Goal: Task Accomplishment & Management: Complete application form

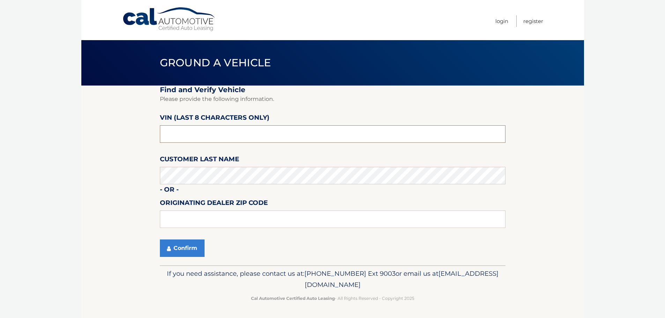
click at [213, 134] on input "text" at bounding box center [333, 133] width 346 height 17
type input "NM107165"
click at [222, 213] on input "text" at bounding box center [333, 219] width 346 height 17
type input "33073"
click at [187, 248] on button "Confirm" at bounding box center [182, 248] width 45 height 17
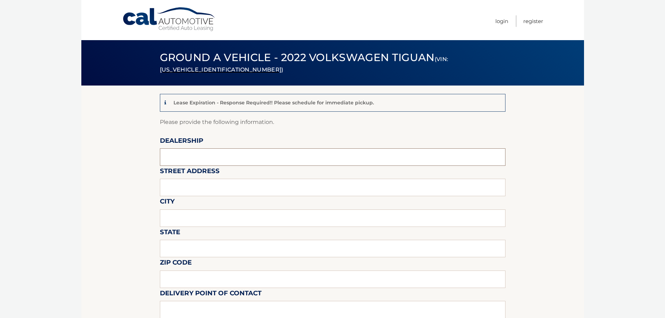
click at [179, 154] on input "text" at bounding box center [333, 156] width 346 height 17
type input "GUNTHER MOTOR COMPANY"
click at [208, 186] on input "text" at bounding box center [333, 187] width 346 height 17
type input "4350 N STATE ROAD 7"
click at [217, 216] on input "text" at bounding box center [333, 218] width 346 height 17
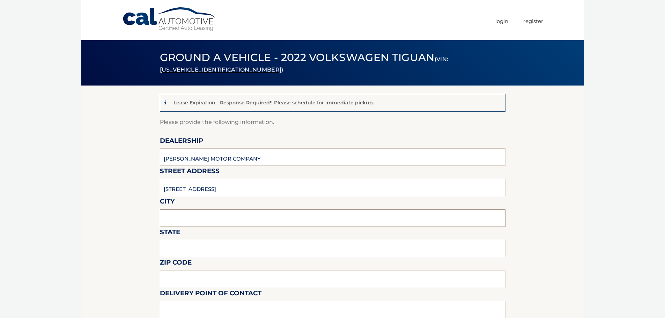
type input "COCONUT CREEK"
type input "Florida"
type input "33073"
type input "DEANTE POWELL"
type input "9548503820"
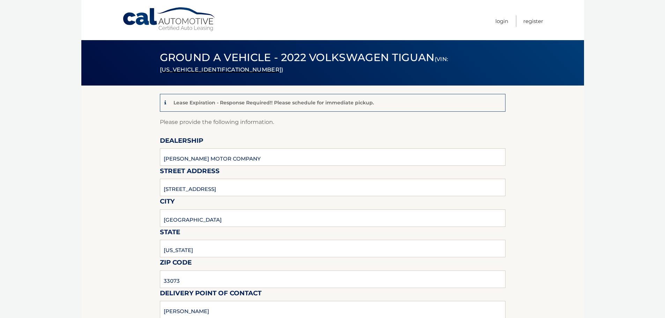
type input "DEANTE.POWELL@GMAIL.COM"
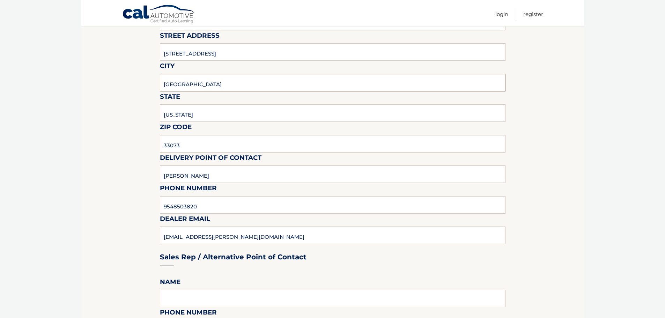
scroll to position [140, 0]
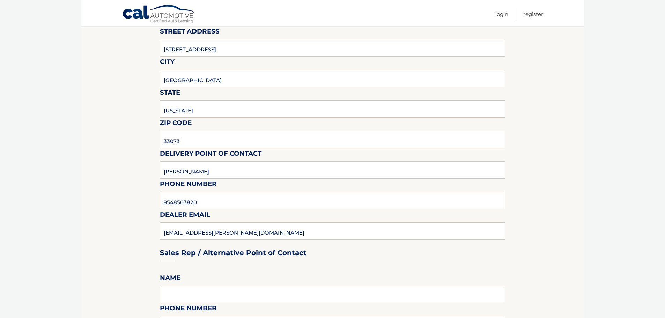
click at [200, 203] on input "9548503820" at bounding box center [333, 200] width 346 height 17
type input "9545903760"
type input "DEANTEP@GUNTHERCREEK.NET"
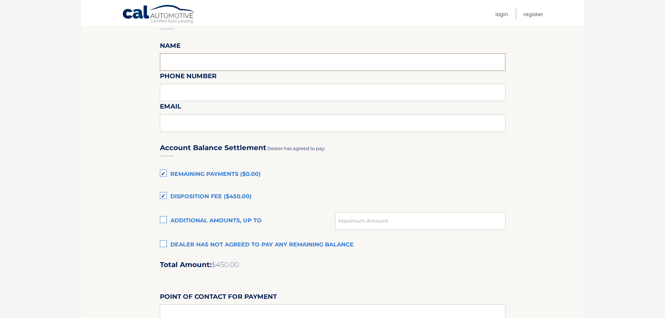
scroll to position [384, 0]
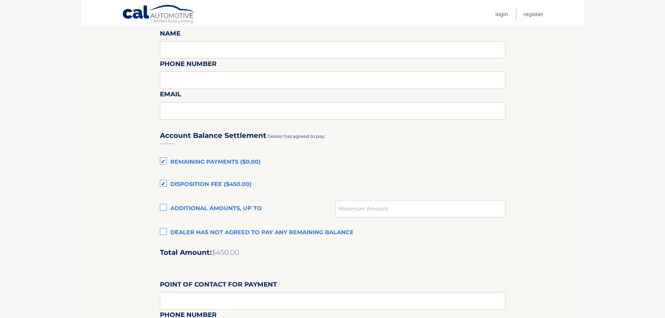
click at [165, 162] on label "Remaining Payments ($0.00)" at bounding box center [333, 162] width 346 height 14
click at [0, 0] on input "Remaining Payments ($0.00)" at bounding box center [0, 0] width 0 height 0
click at [166, 182] on label "Disposition Fee ($450.00)" at bounding box center [333, 185] width 346 height 14
click at [0, 0] on input "Disposition Fee ($450.00)" at bounding box center [0, 0] width 0 height 0
click at [163, 232] on label "Dealer has not agreed to pay any remaining balance" at bounding box center [333, 233] width 346 height 14
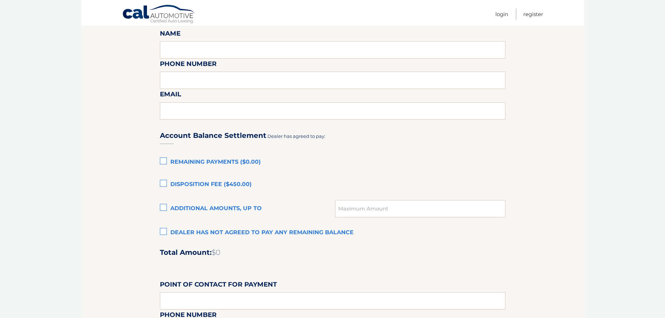
click at [0, 0] on input "Dealer has not agreed to pay any remaining balance" at bounding box center [0, 0] width 0 height 0
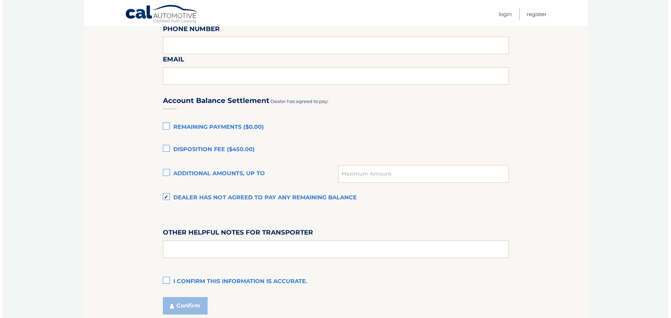
scroll to position [477, 0]
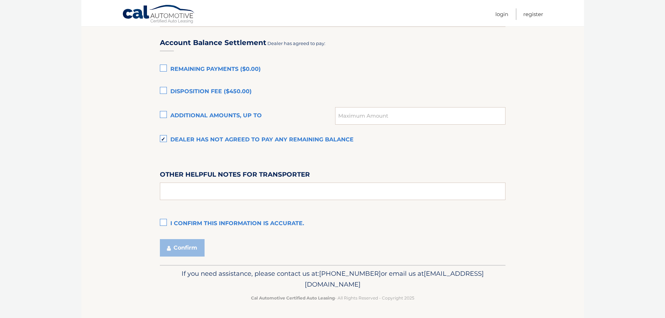
click at [166, 225] on label "I confirm this information is accurate." at bounding box center [333, 224] width 346 height 14
click at [0, 0] on input "I confirm this information is accurate." at bounding box center [0, 0] width 0 height 0
click at [187, 246] on button "Confirm" at bounding box center [182, 247] width 45 height 17
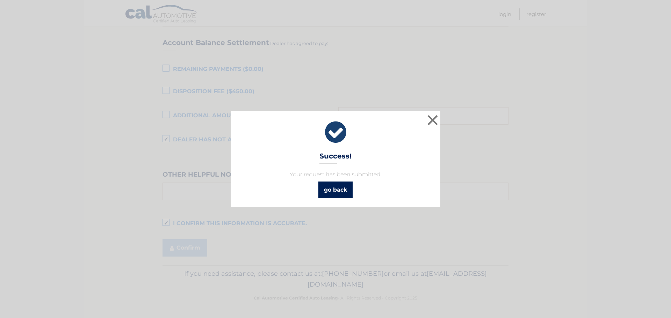
click at [337, 190] on link "go back" at bounding box center [335, 190] width 34 height 17
